Goal: Feedback & Contribution: Leave review/rating

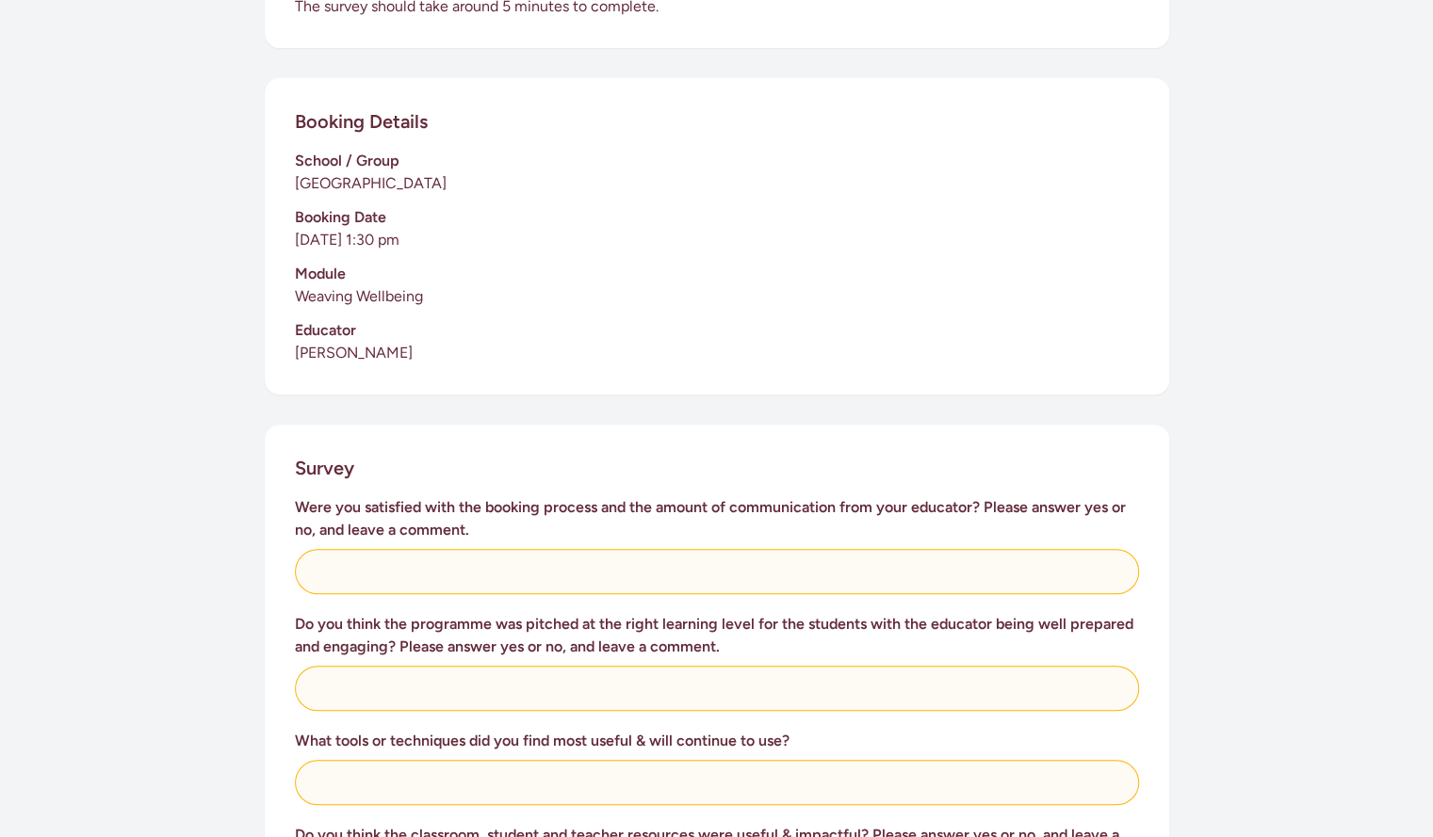
scroll to position [369, 0]
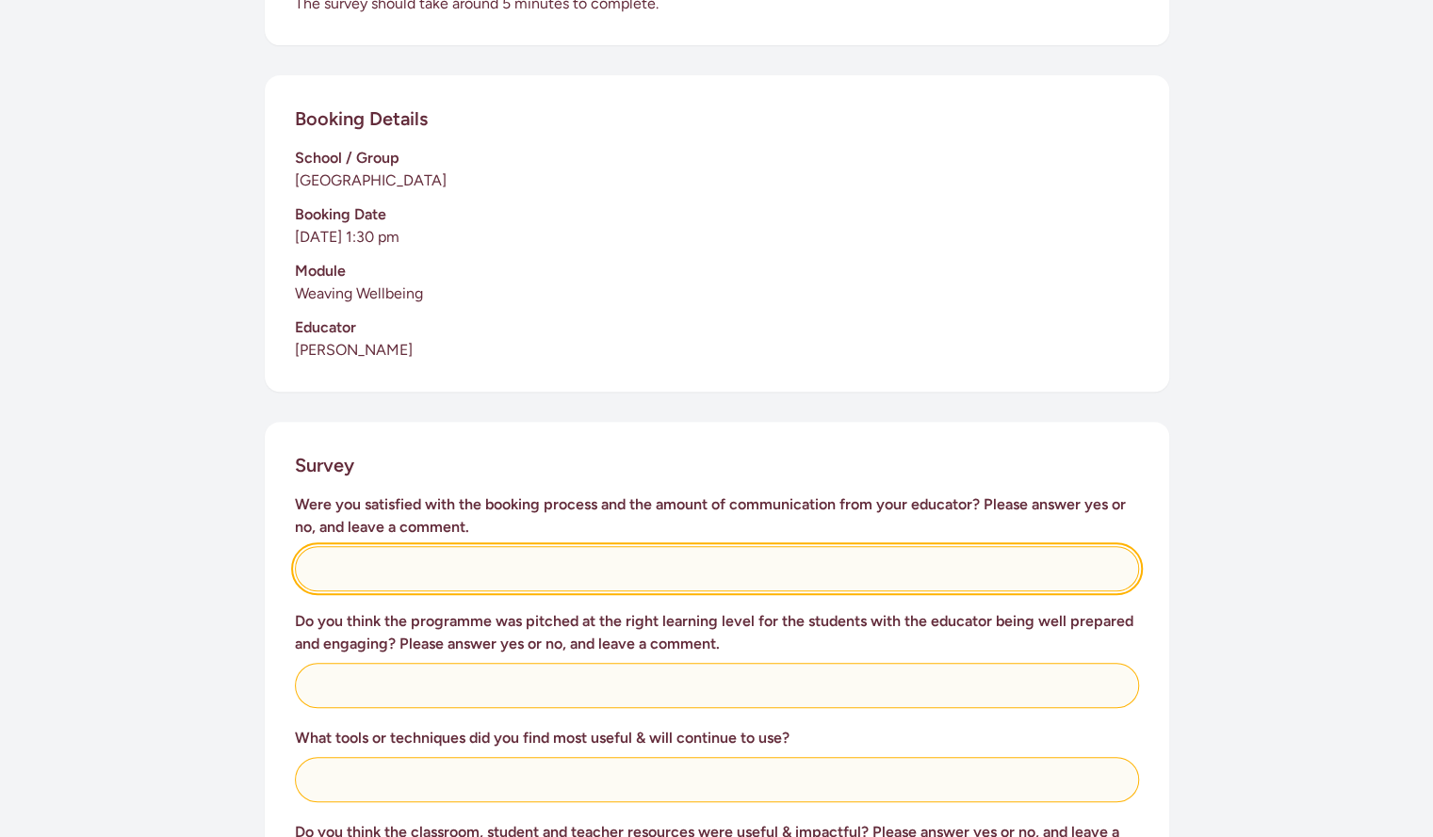
click at [419, 580] on input "text" at bounding box center [717, 568] width 844 height 45
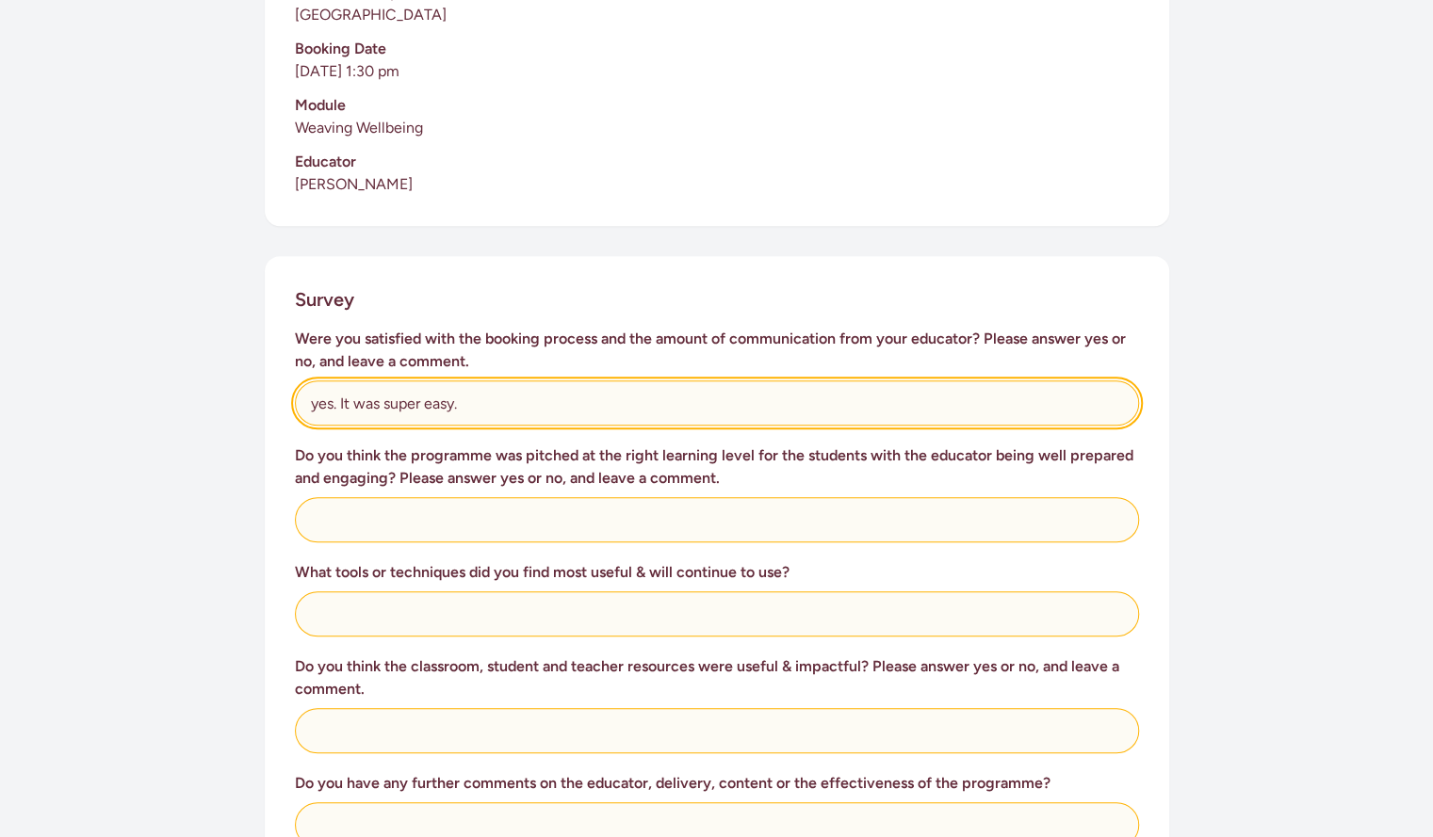
scroll to position [536, 0]
type input "yes. It was super easy."
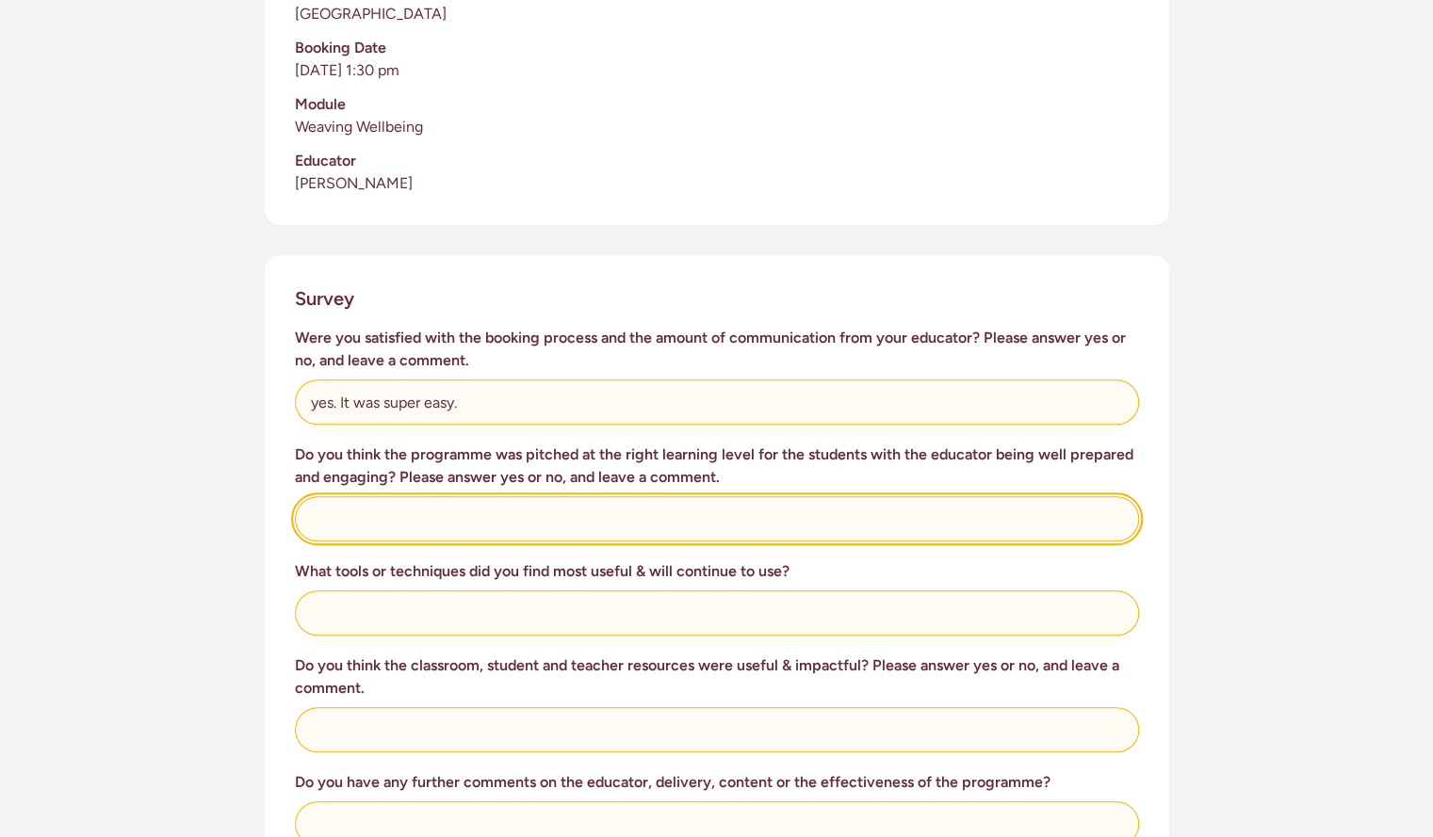
click at [381, 515] on input "text" at bounding box center [717, 518] width 844 height 45
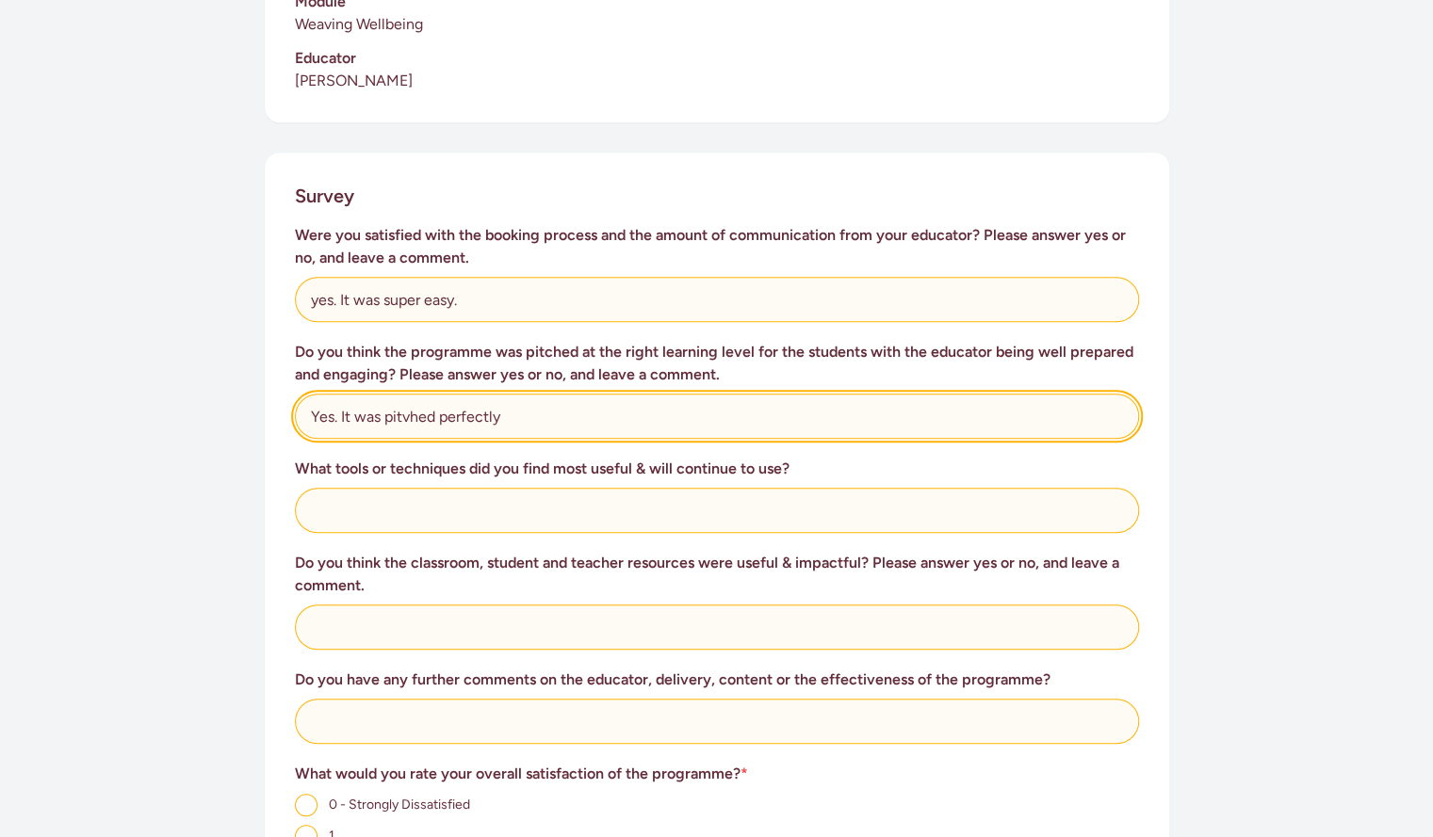
scroll to position [662, 0]
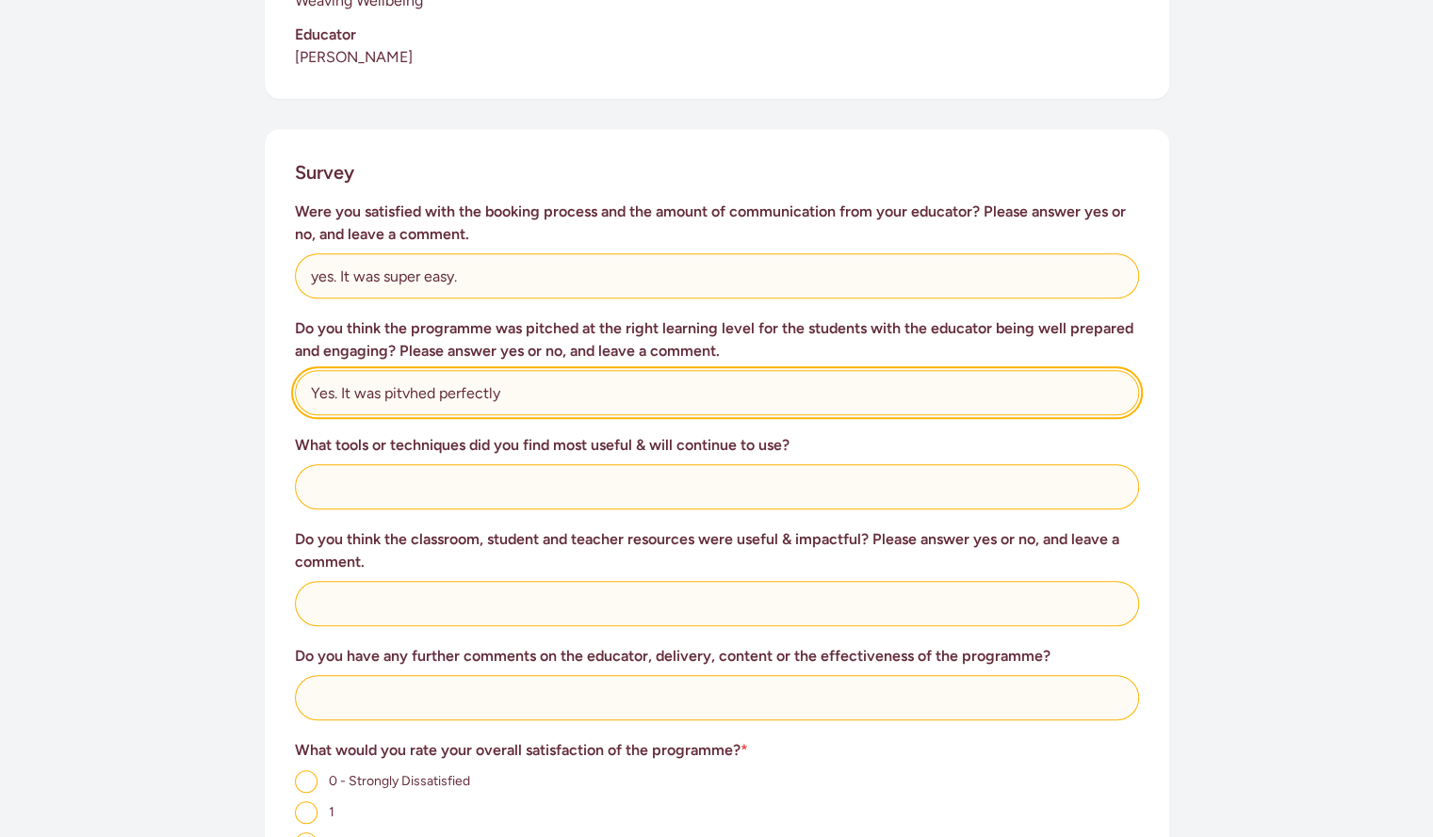
type input "Yes. It was pitvhed perfectly"
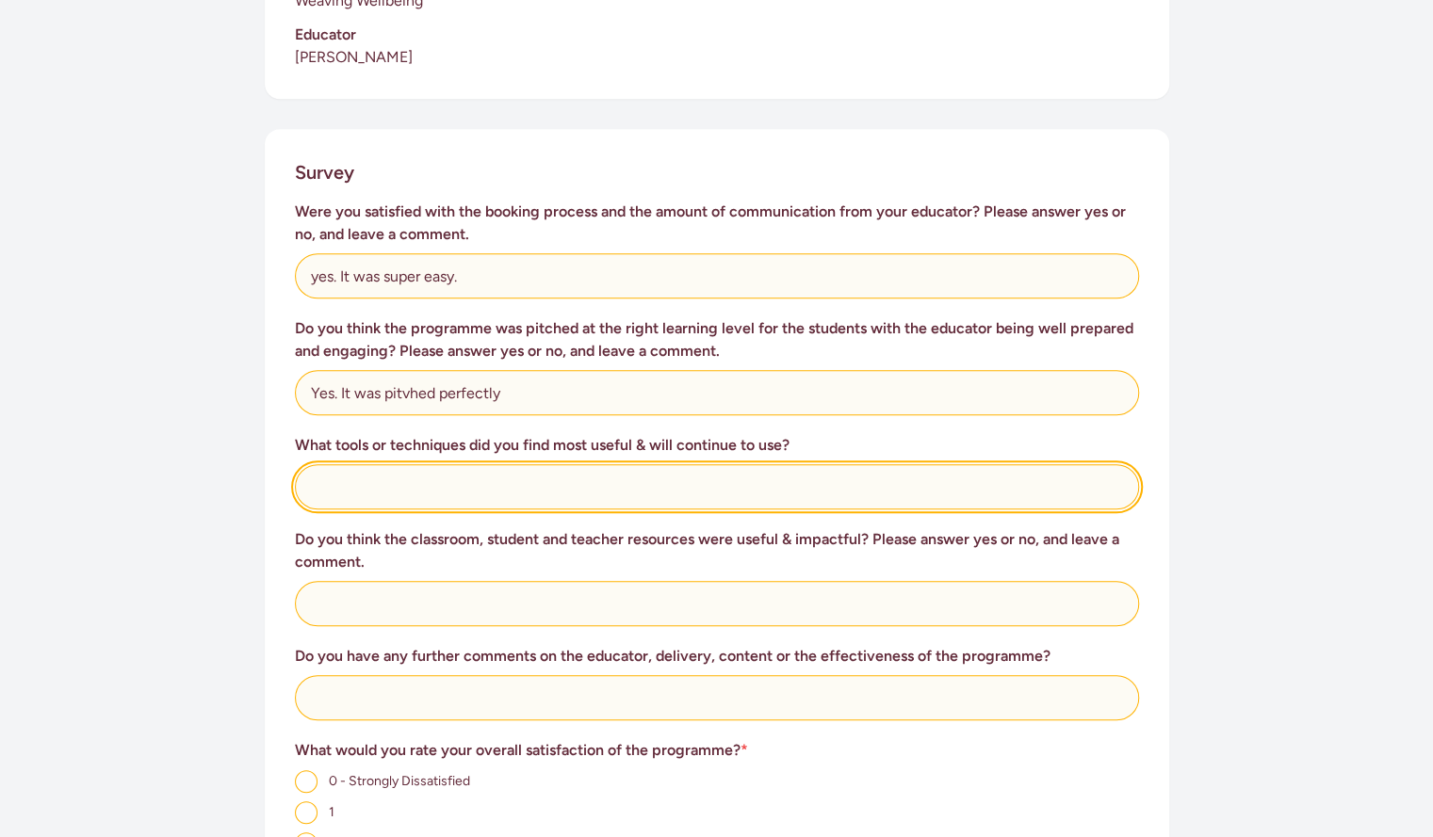
click at [380, 487] on input "text" at bounding box center [717, 486] width 844 height 45
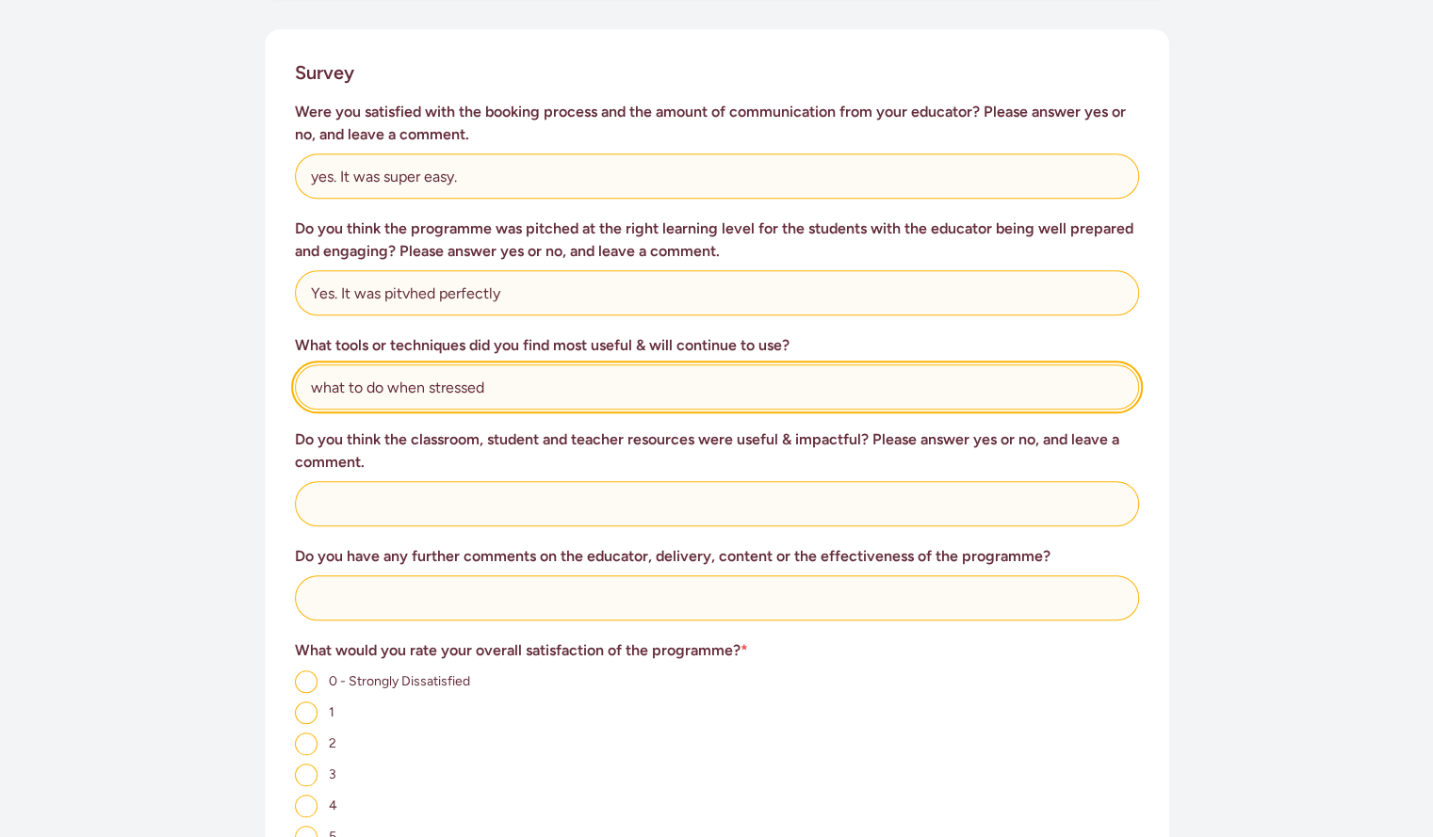
scroll to position [763, 0]
type input "what to do when stressed"
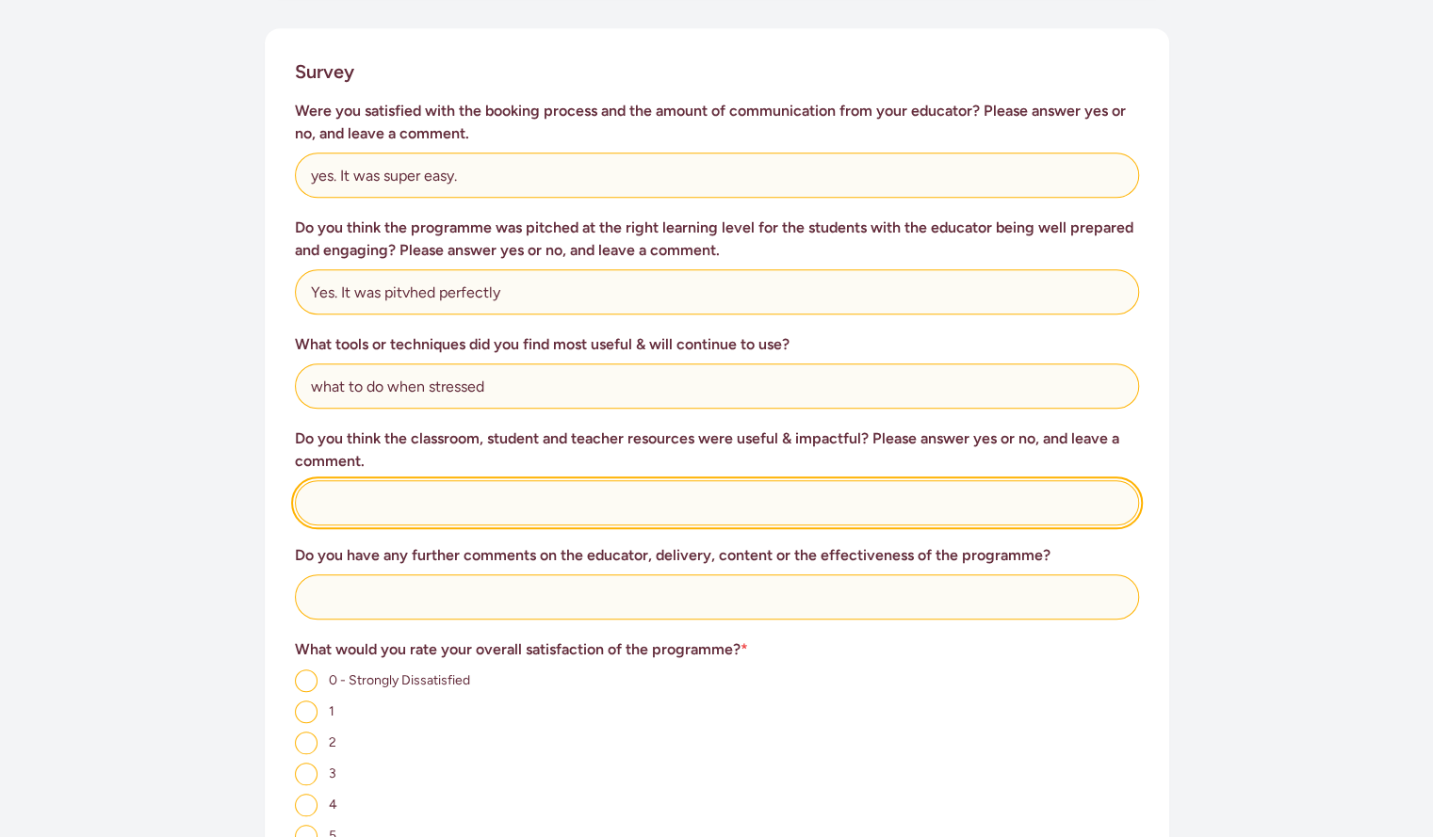
click at [471, 498] on input "text" at bounding box center [717, 502] width 844 height 45
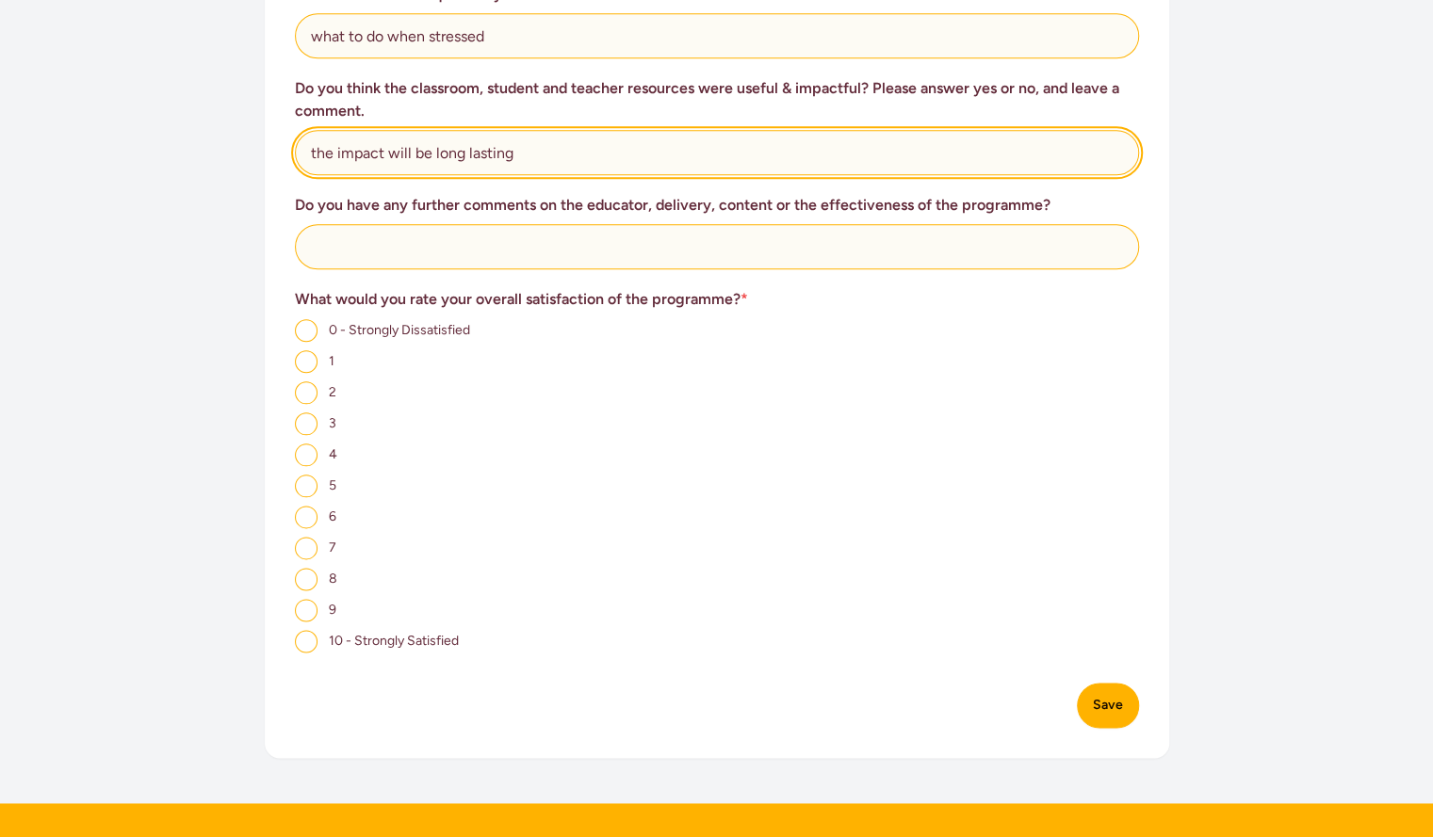
scroll to position [1126, 0]
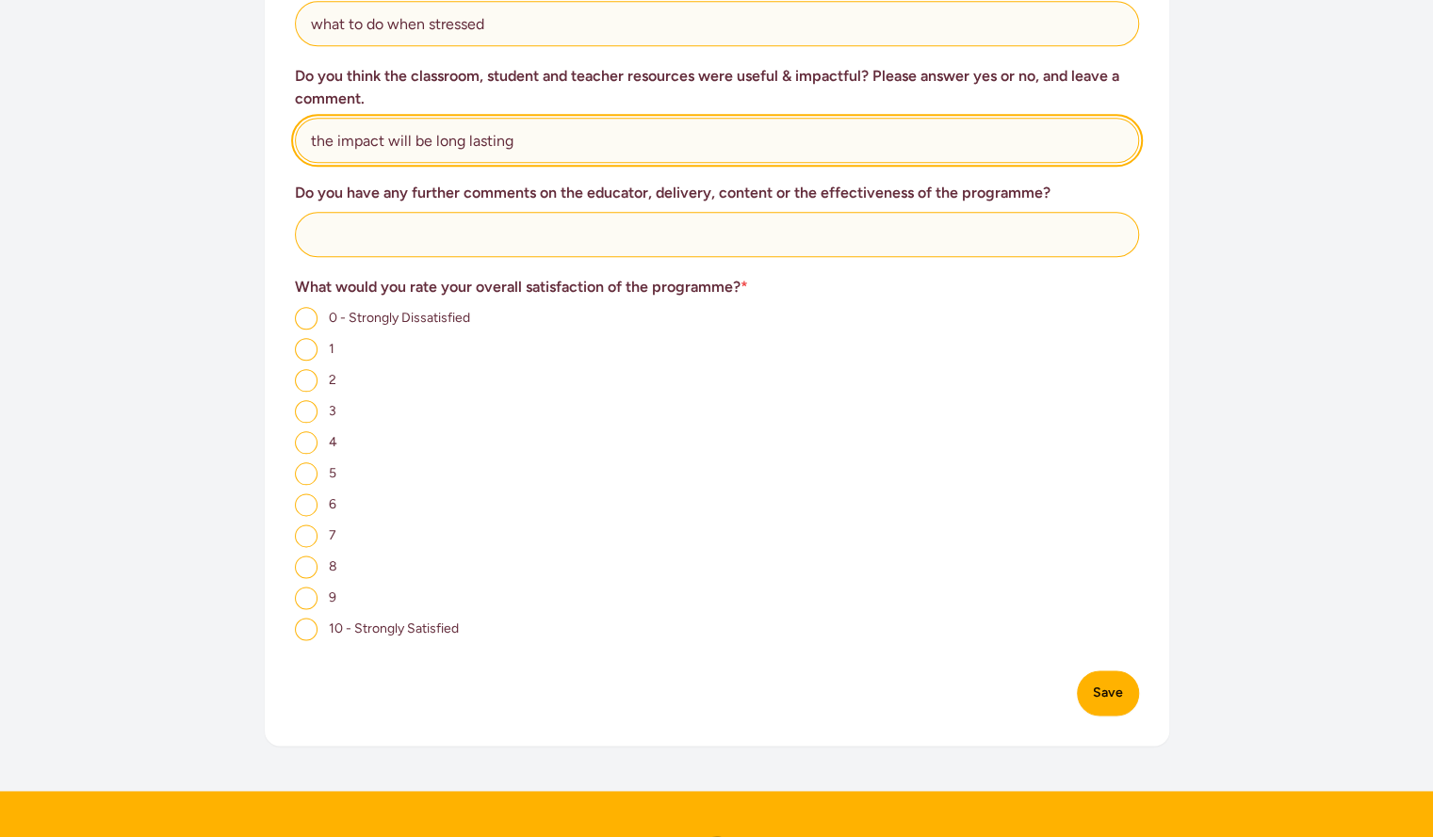
type input "the impact will be long lasting"
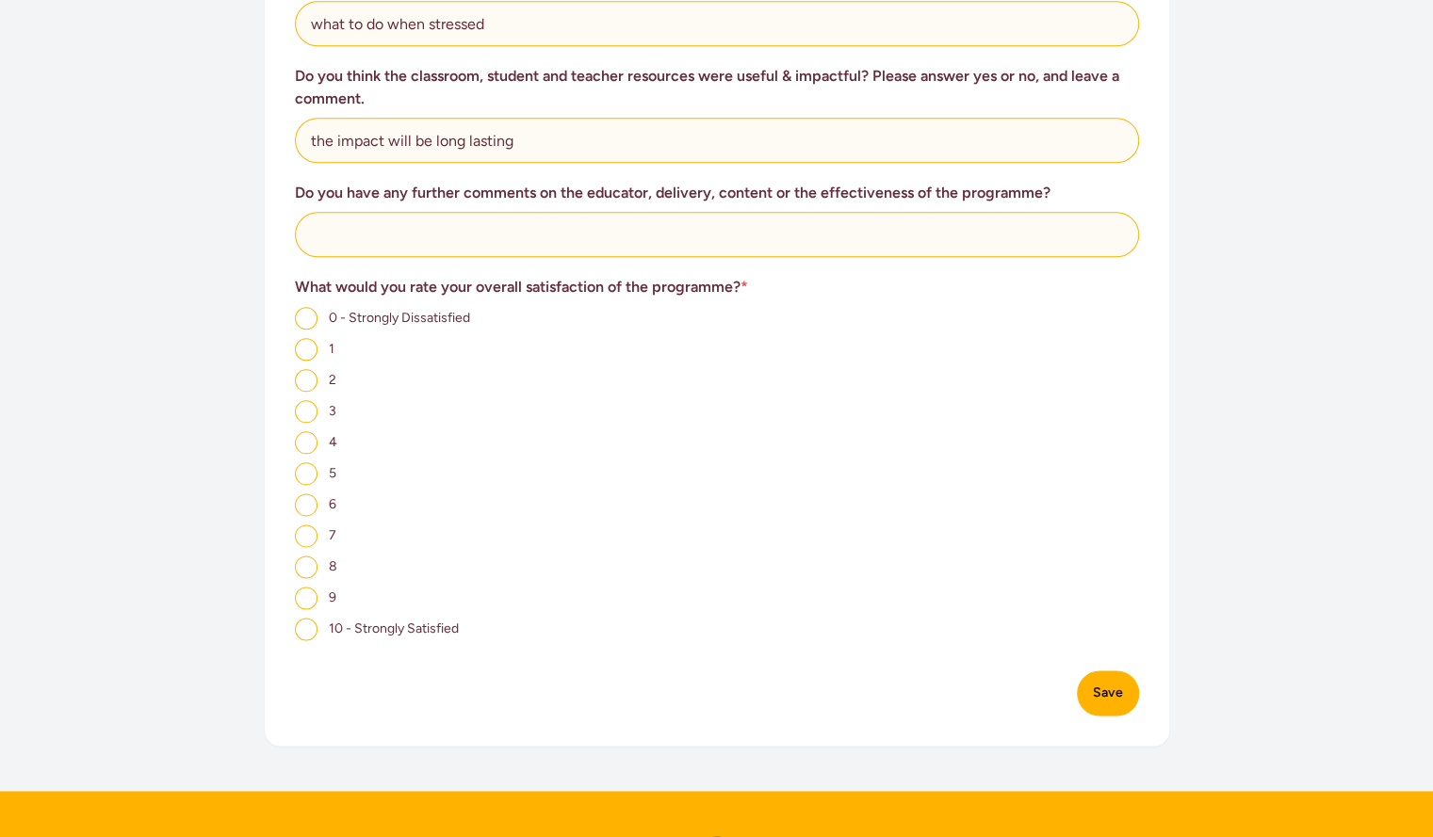
click at [313, 632] on input "10 - Strongly Satisfied" at bounding box center [306, 629] width 23 height 23
radio input "true"
click at [1115, 694] on button "Save" at bounding box center [1108, 693] width 62 height 45
